Goal: Contribute content

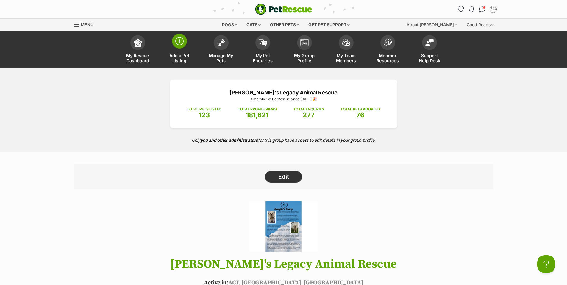
click at [180, 44] on img at bounding box center [179, 41] width 8 height 8
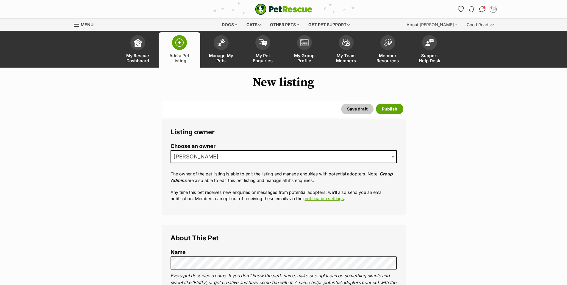
scroll to position [109, 0]
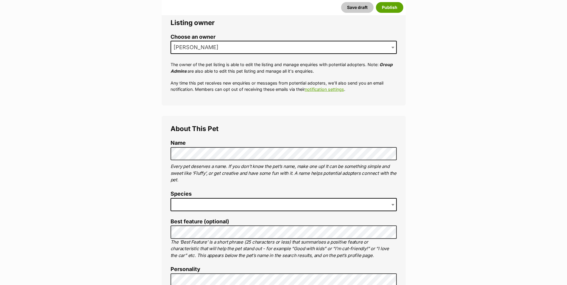
click at [305, 131] on legend "About This Pet" at bounding box center [284, 129] width 226 height 8
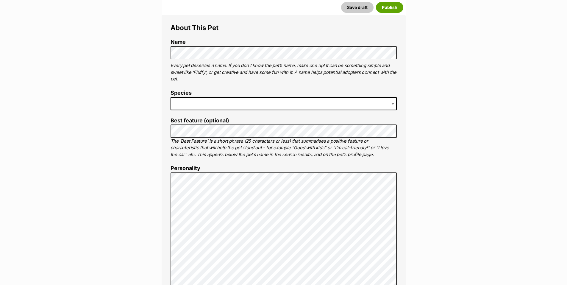
scroll to position [218, 0]
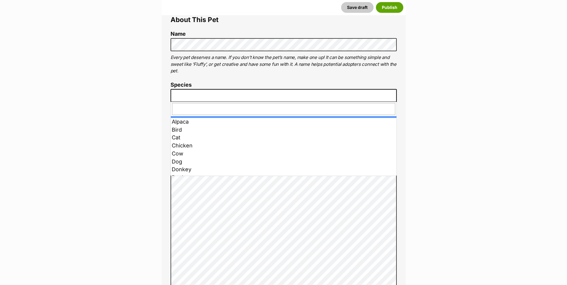
click at [217, 95] on span at bounding box center [284, 95] width 226 height 13
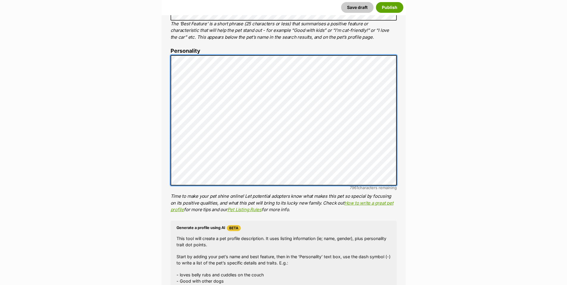
scroll to position [437, 0]
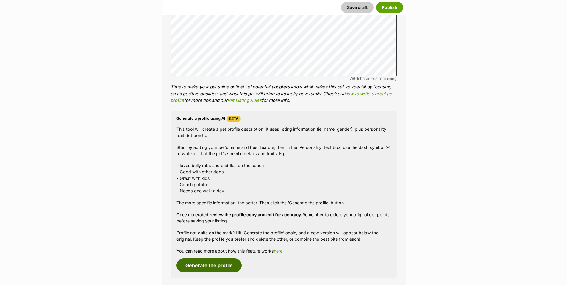
click at [226, 263] on button "Generate the profile" at bounding box center [209, 265] width 65 height 14
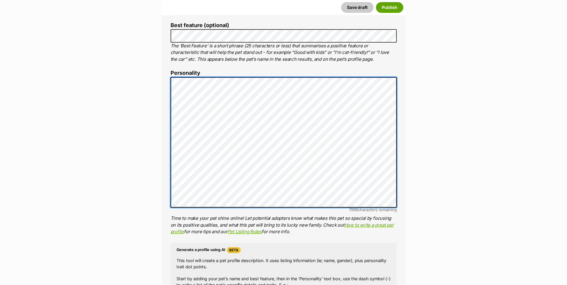
scroll to position [87, 0]
